Goal: Task Accomplishment & Management: Use online tool/utility

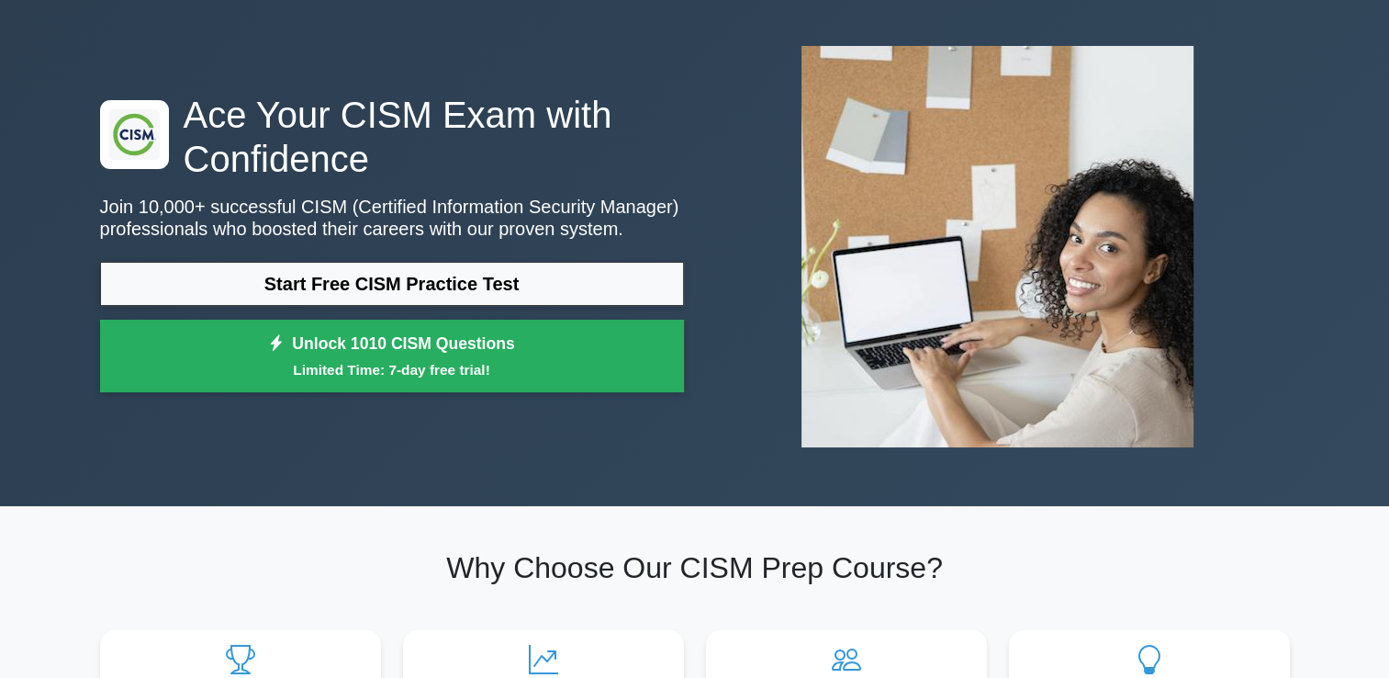
scroll to position [92, 0]
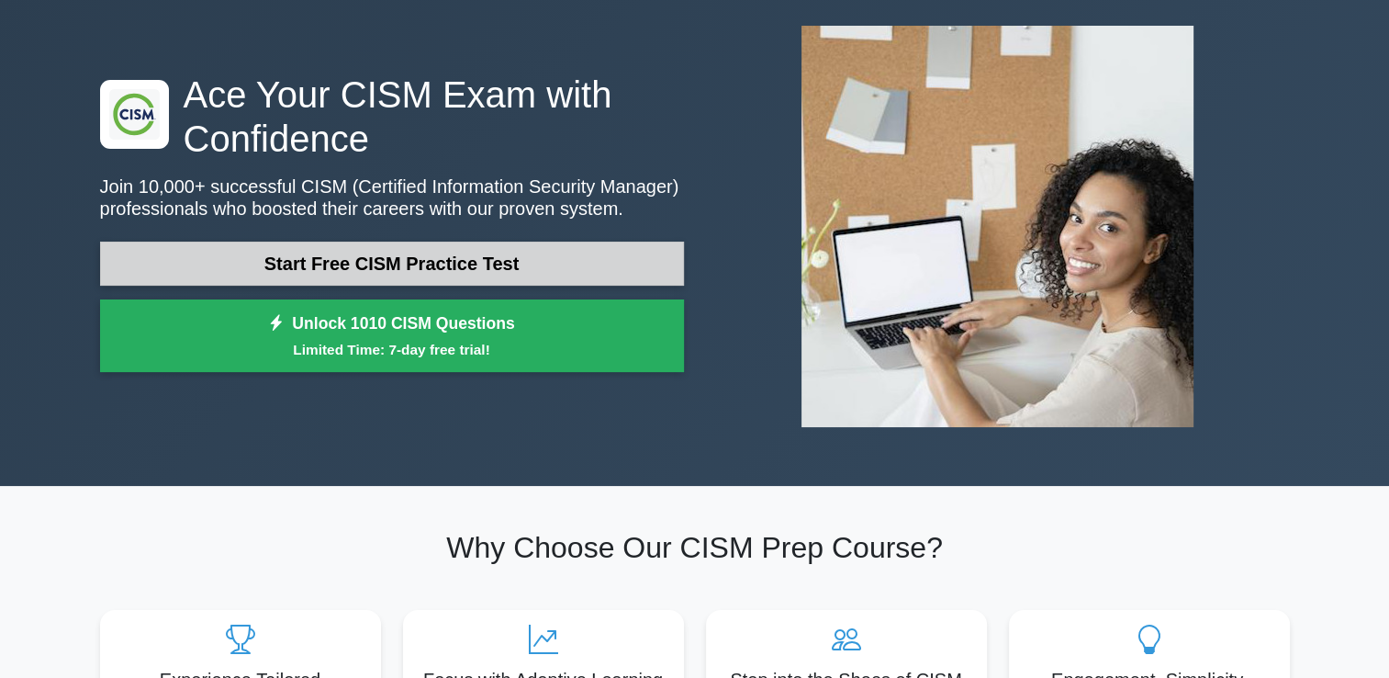
click at [499, 270] on link "Start Free CISM Practice Test" at bounding box center [392, 263] width 584 height 44
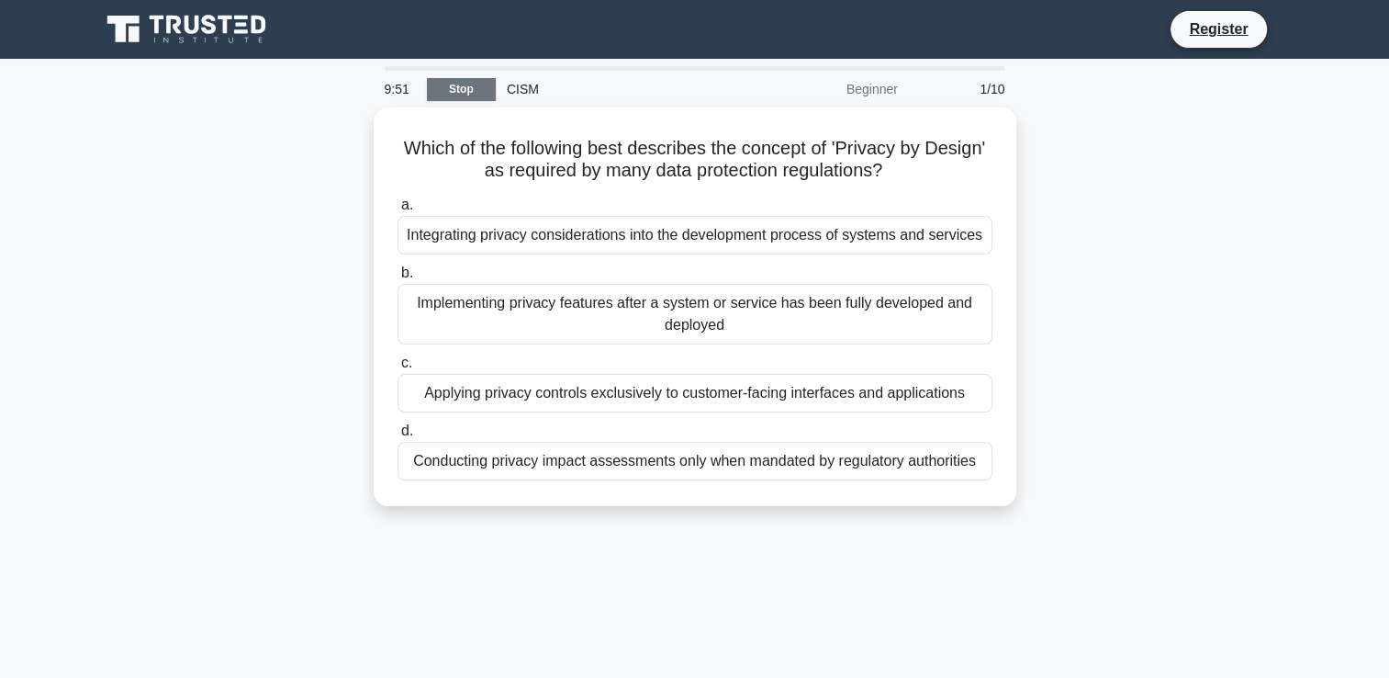
click at [461, 95] on link "Stop" at bounding box center [461, 89] width 69 height 23
